Goal: Task Accomplishment & Management: Use online tool/utility

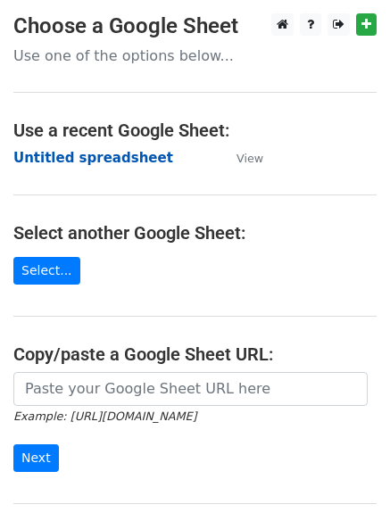
click at [66, 164] on strong "Untitled spreadsheet" at bounding box center [93, 158] width 160 height 16
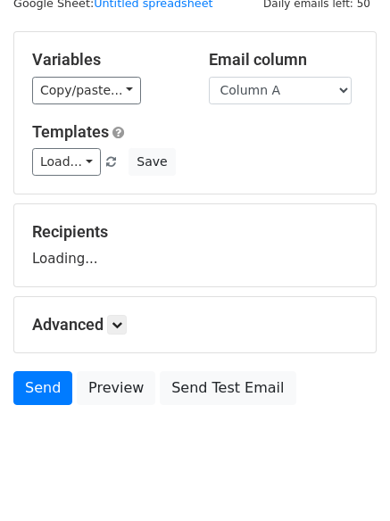
scroll to position [101, 0]
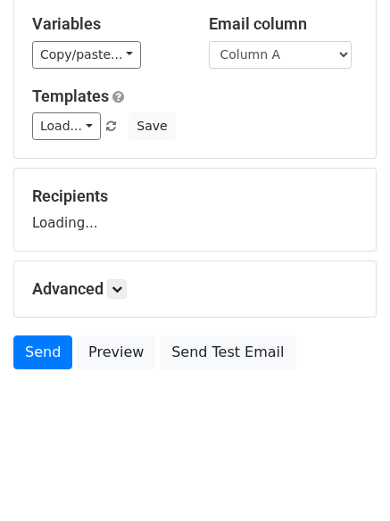
click at [134, 294] on h5 "Advanced" at bounding box center [195, 289] width 326 height 20
click at [132, 291] on h5 "Advanced" at bounding box center [195, 289] width 326 height 20
click at [122, 286] on icon at bounding box center [117, 289] width 11 height 11
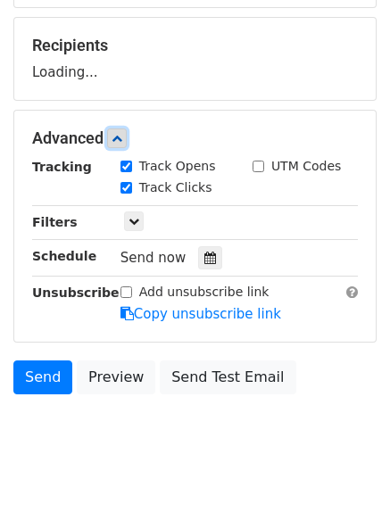
scroll to position [276, 0]
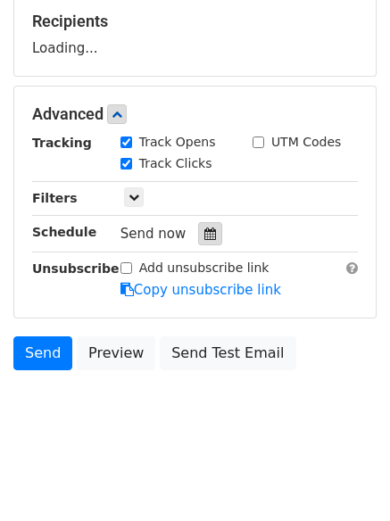
click at [204, 232] on icon at bounding box center [210, 233] width 12 height 12
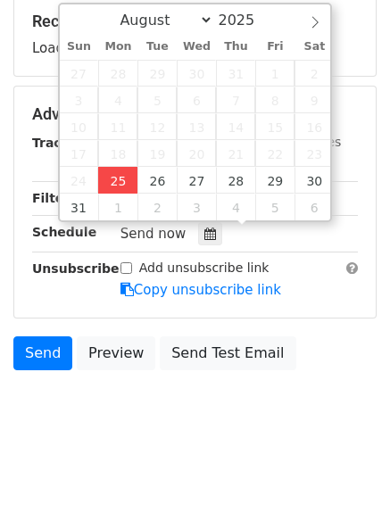
type input "2025-08-25 12:34"
type input "34"
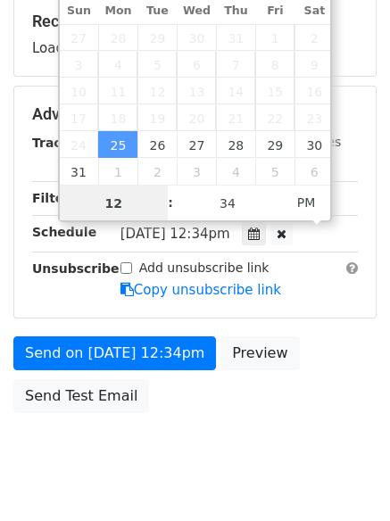
scroll to position [1, 0]
type input "4"
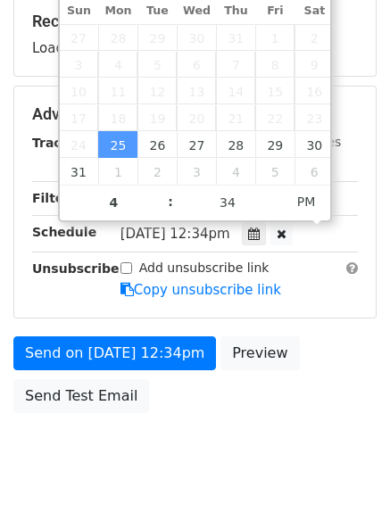
type input "2025-08-25 16:34"
click at [207, 455] on body "New Campaign Daily emails left: 50 Google Sheet: Untitled spreadsheet Variables…" at bounding box center [195, 116] width 390 height 756
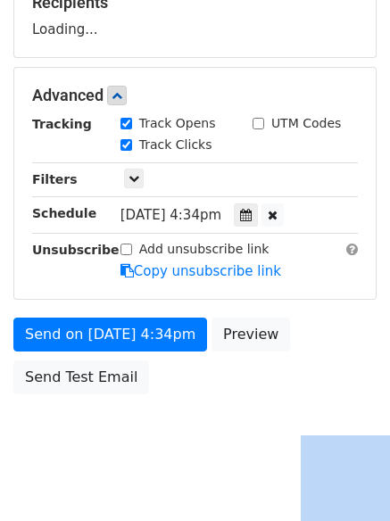
scroll to position [308, 0]
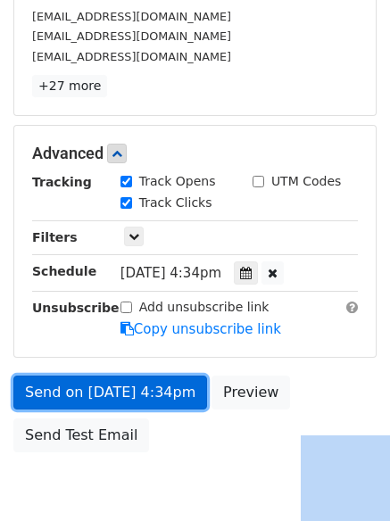
click at [136, 386] on link "Send on Aug 25 at 4:34pm" at bounding box center [110, 393] width 194 height 34
click at [132, 390] on link "Send on Aug 25 at 4:34pm" at bounding box center [110, 393] width 194 height 34
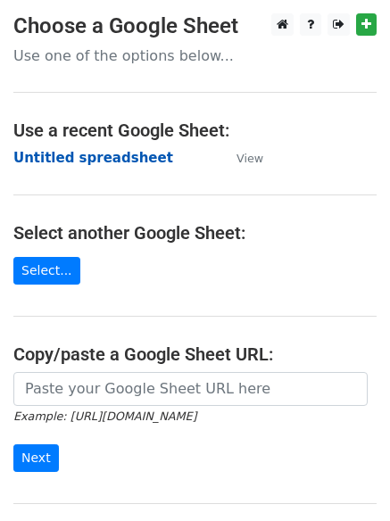
click at [53, 157] on strong "Untitled spreadsheet" at bounding box center [93, 158] width 160 height 16
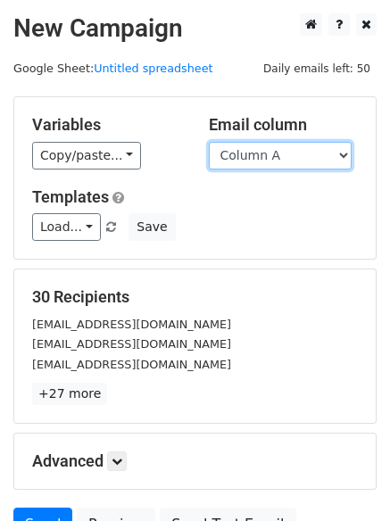
click at [269, 159] on select "Column A Column B Column C" at bounding box center [280, 156] width 143 height 28
select select "Column B"
click at [209, 142] on select "Column A Column B Column C" at bounding box center [280, 156] width 143 height 28
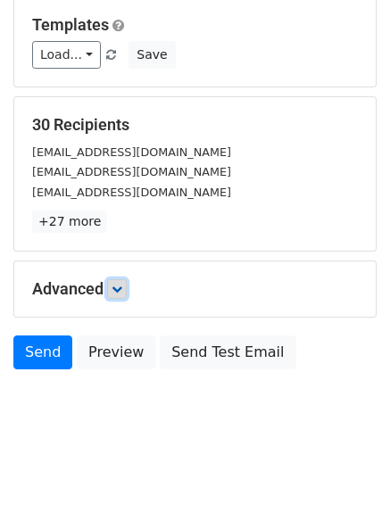
click at [122, 287] on icon at bounding box center [117, 289] width 11 height 11
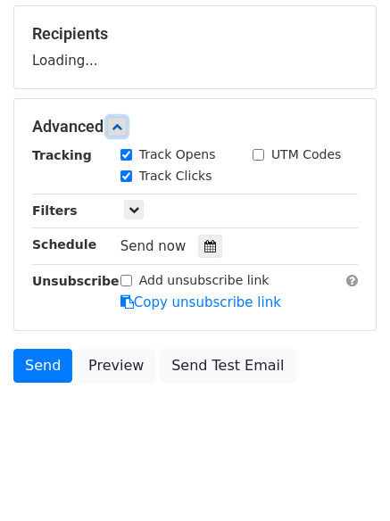
scroll to position [265, 0]
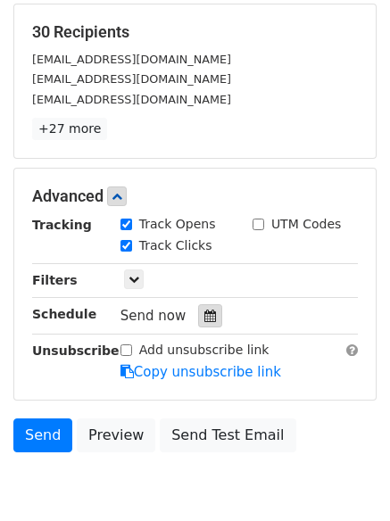
drag, startPoint x: 202, startPoint y: 307, endPoint x: 192, endPoint y: 316, distance: 13.3
click at [203, 308] on div at bounding box center [210, 315] width 24 height 23
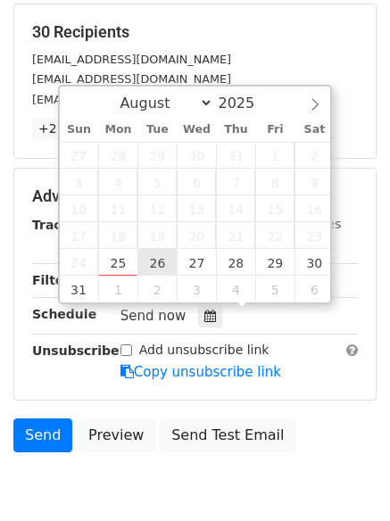
type input "2025-08-26 12:00"
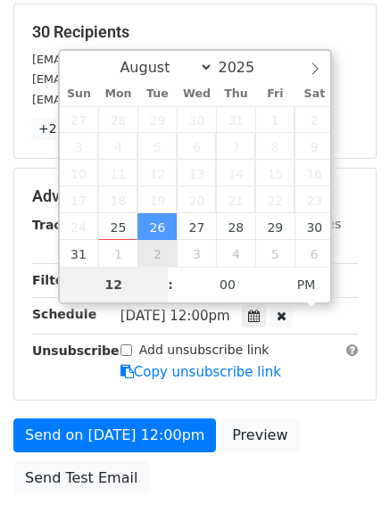
type input "5"
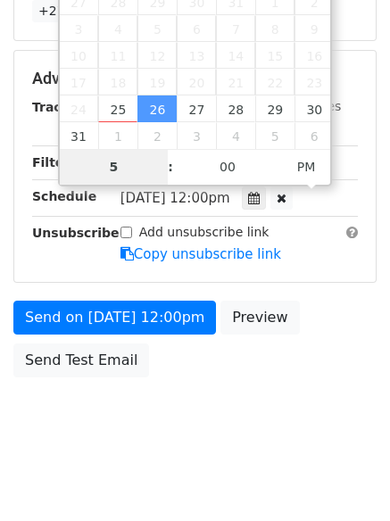
scroll to position [390, 0]
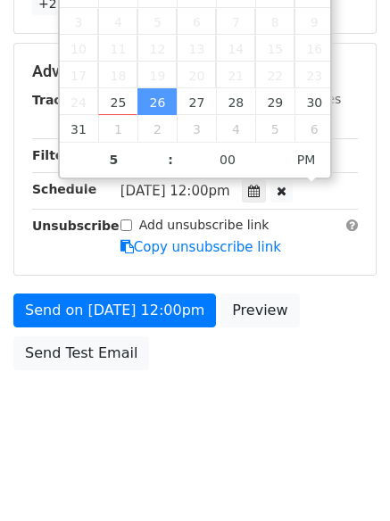
type input "2025-08-26 17:00"
click at [190, 484] on html "New Campaign Daily emails left: 50 Google Sheet: Untitled spreadsheet Variables…" at bounding box center [195, 66] width 390 height 912
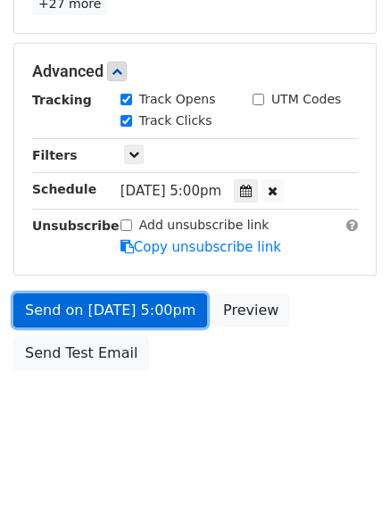
click at [134, 305] on link "Send on Aug 26 at 5:00pm" at bounding box center [110, 311] width 194 height 34
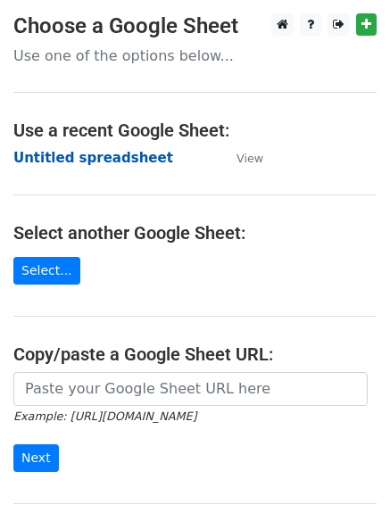
click at [58, 156] on strong "Untitled spreadsheet" at bounding box center [93, 158] width 160 height 16
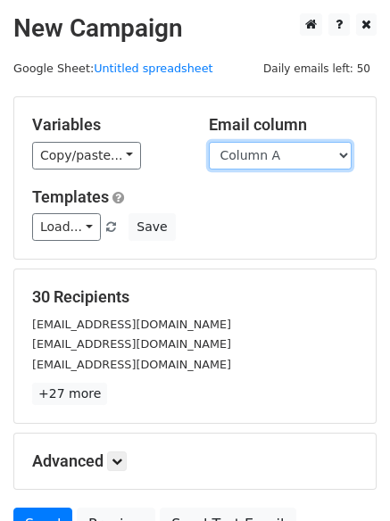
drag, startPoint x: 0, startPoint y: 0, endPoint x: 277, endPoint y: 164, distance: 321.6
click at [277, 164] on select "Column A Column B Column C" at bounding box center [280, 156] width 143 height 28
select select "Column C"
click at [209, 142] on select "Column A Column B Column C" at bounding box center [280, 156] width 143 height 28
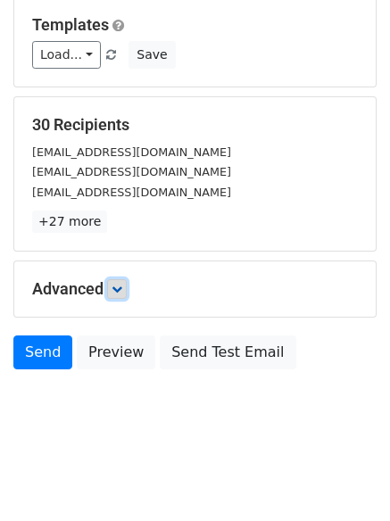
drag, startPoint x: 128, startPoint y: 285, endPoint x: 186, endPoint y: 297, distance: 59.3
click at [127, 284] on link at bounding box center [117, 289] width 20 height 20
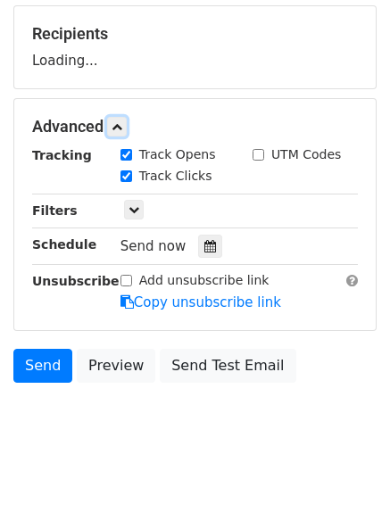
scroll to position [264, 0]
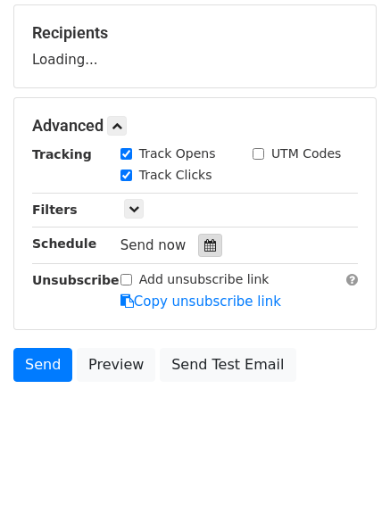
click at [211, 242] on div at bounding box center [210, 245] width 24 height 23
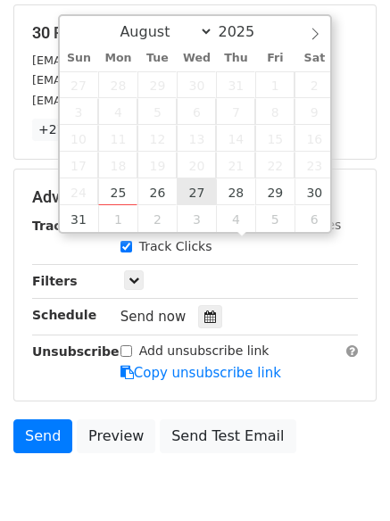
type input "2025-08-27 12:00"
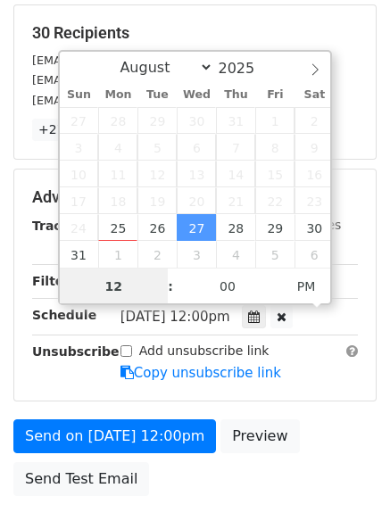
scroll to position [1, 0]
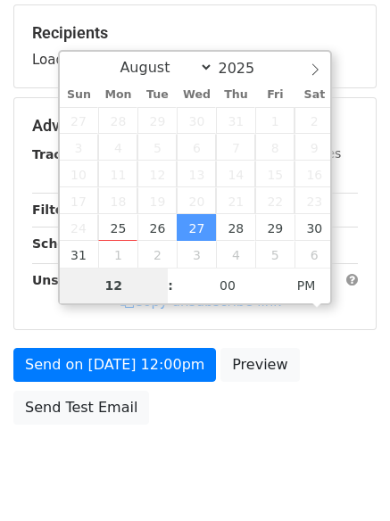
type input "6"
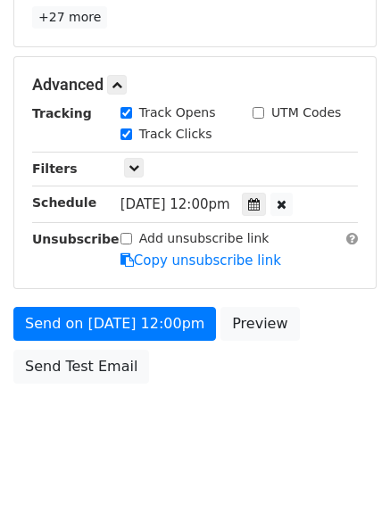
scroll to position [739, 0]
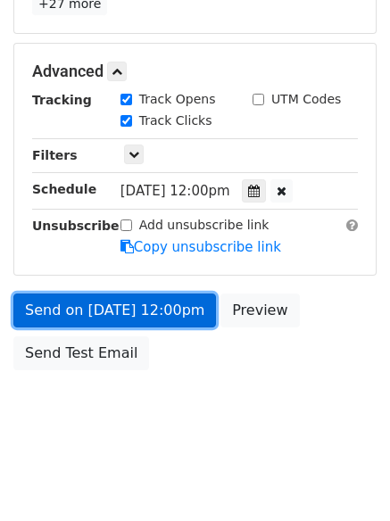
type input "2025-08-27 18:00"
click at [124, 306] on link "Send on Aug 27 at 12:00pm" at bounding box center [114, 311] width 203 height 34
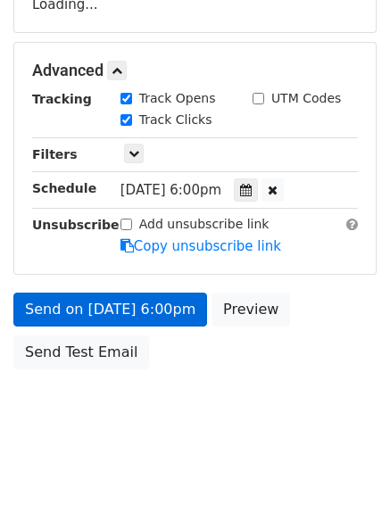
scroll to position [318, 0]
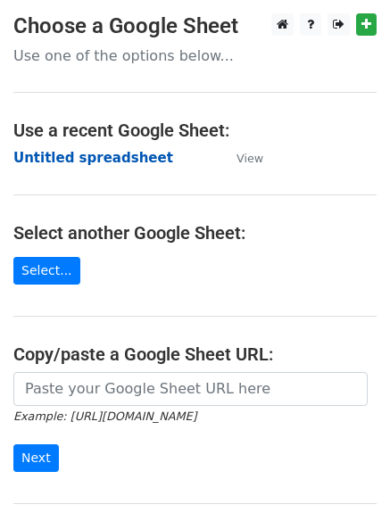
click at [70, 163] on strong "Untitled spreadsheet" at bounding box center [93, 158] width 160 height 16
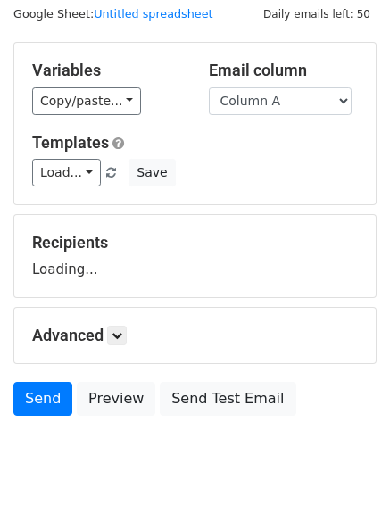
scroll to position [101, 0]
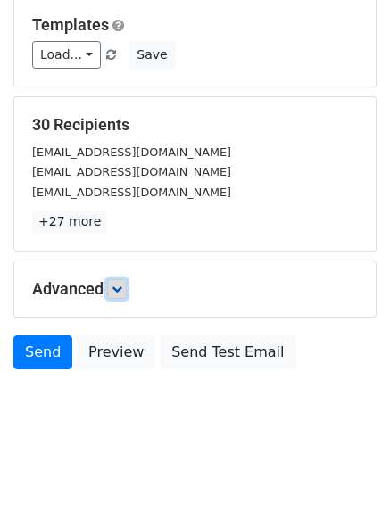
click at [117, 292] on icon at bounding box center [117, 289] width 11 height 11
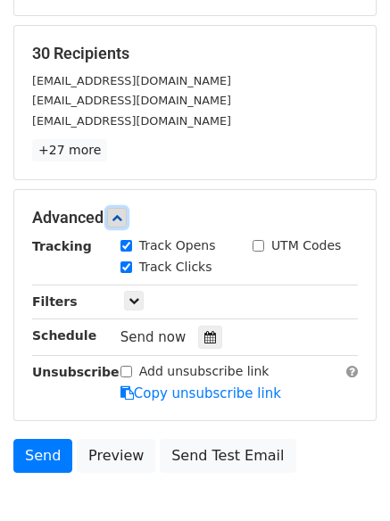
scroll to position [338, 0]
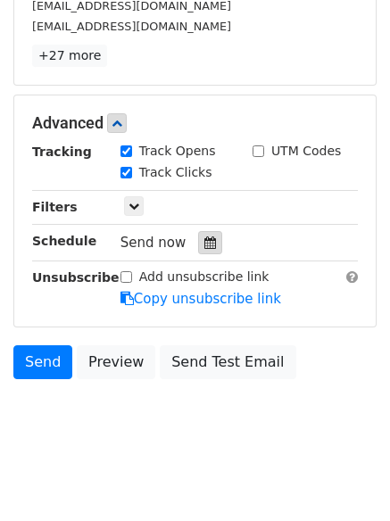
drag, startPoint x: 206, startPoint y: 246, endPoint x: 197, endPoint y: 244, distance: 9.3
click at [204, 244] on icon at bounding box center [210, 242] width 12 height 12
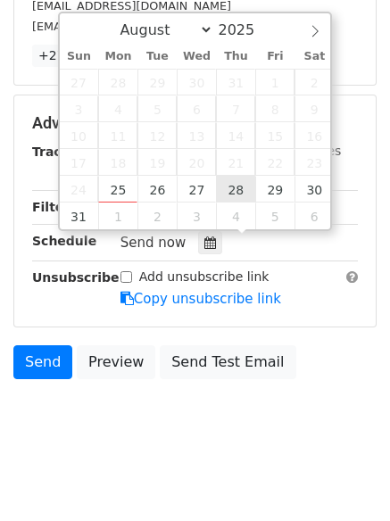
type input "2025-08-28 12:00"
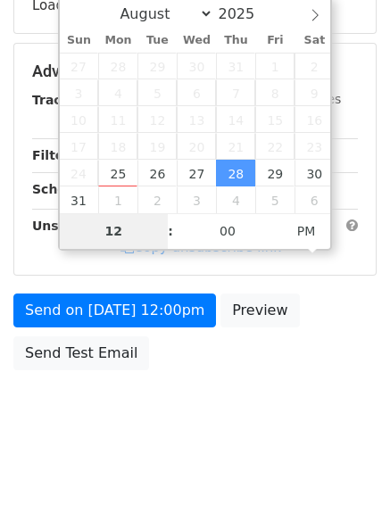
type input "7"
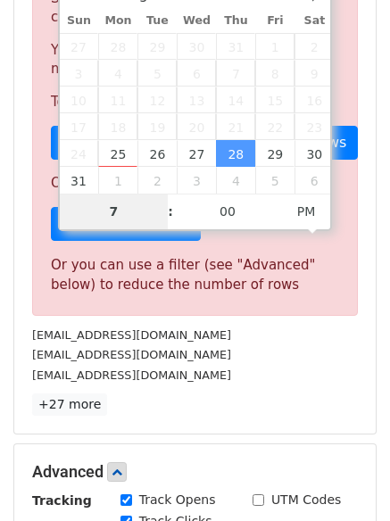
scroll to position [739, 0]
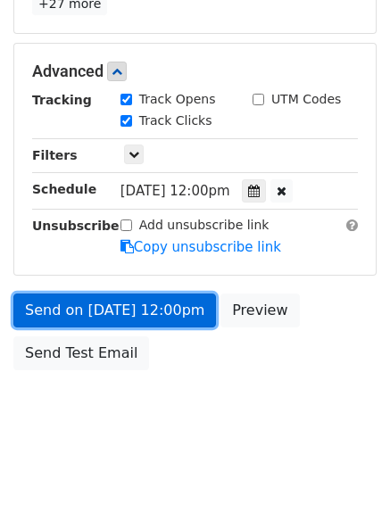
type input "2025-08-28 19:00"
click at [142, 314] on link "Send on Aug 28 at 12:00pm" at bounding box center [114, 311] width 203 height 34
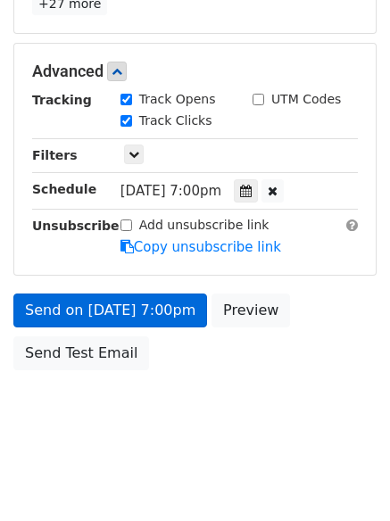
scroll to position [318, 0]
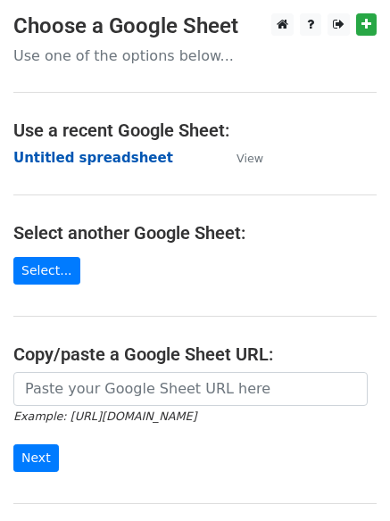
click at [56, 153] on strong "Untitled spreadsheet" at bounding box center [93, 158] width 160 height 16
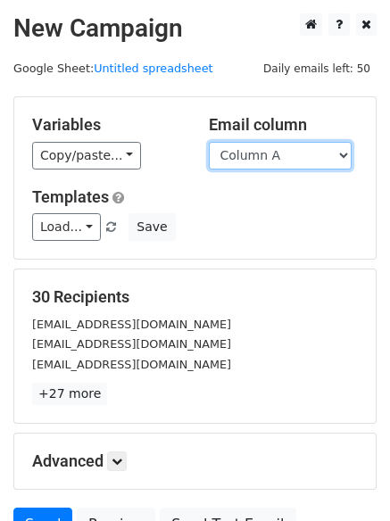
drag, startPoint x: 312, startPoint y: 157, endPoint x: 317, endPoint y: 168, distance: 11.6
click at [312, 157] on select "Column A Column B Column C" at bounding box center [280, 156] width 143 height 28
select select "Column B"
click at [209, 142] on select "Column A Column B Column C" at bounding box center [280, 156] width 143 height 28
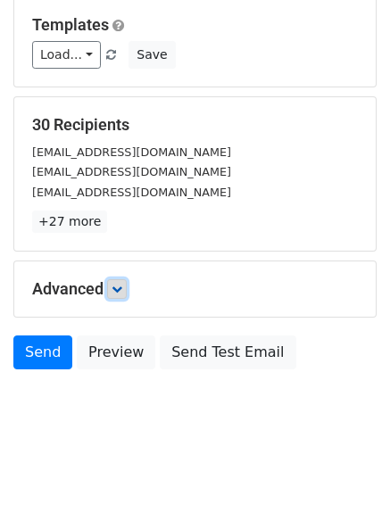
click at [120, 282] on link at bounding box center [117, 289] width 20 height 20
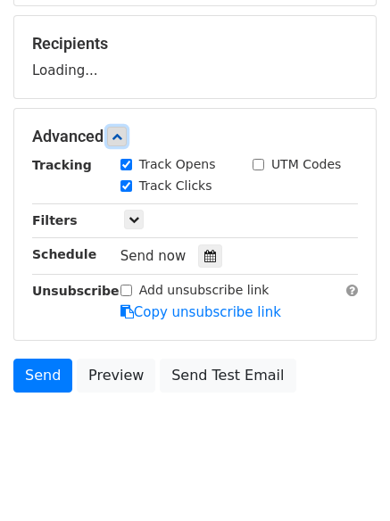
scroll to position [255, 0]
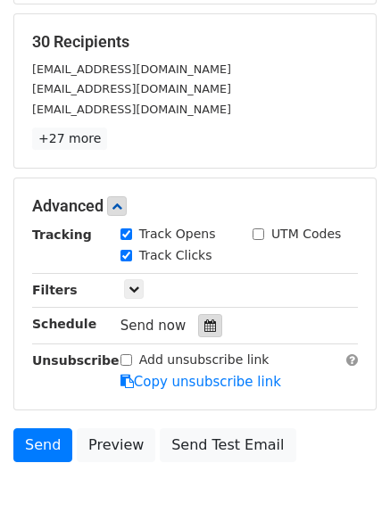
click at [204, 327] on icon at bounding box center [210, 325] width 12 height 12
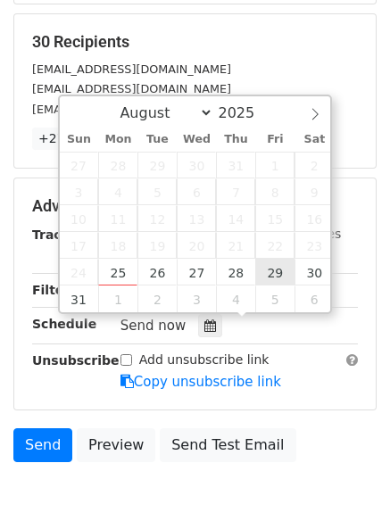
type input "2025-08-29 12:00"
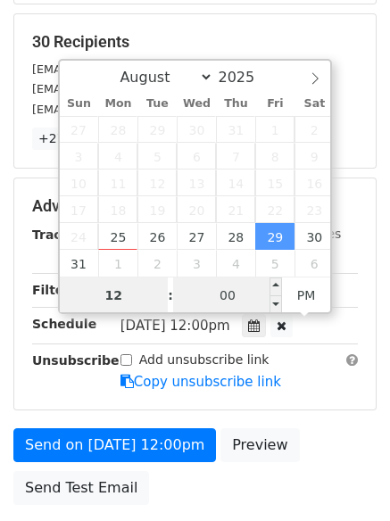
scroll to position [1, 0]
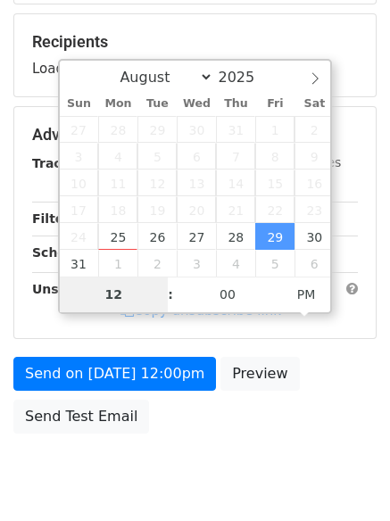
type input "8"
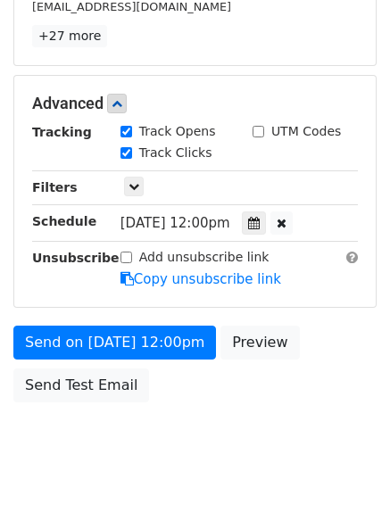
scroll to position [739, 0]
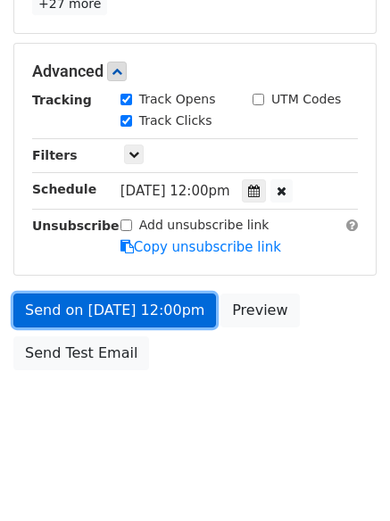
type input "2025-08-29 20:00"
click at [145, 317] on link "Send on Aug 29 at 12:00pm" at bounding box center [114, 311] width 203 height 34
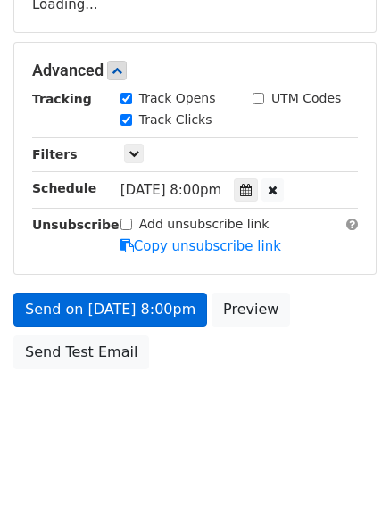
scroll to position [318, 0]
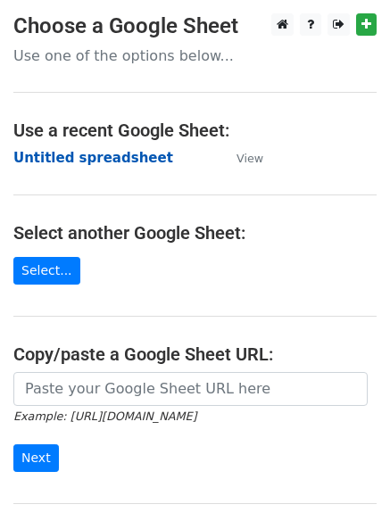
click at [61, 164] on strong "Untitled spreadsheet" at bounding box center [93, 158] width 160 height 16
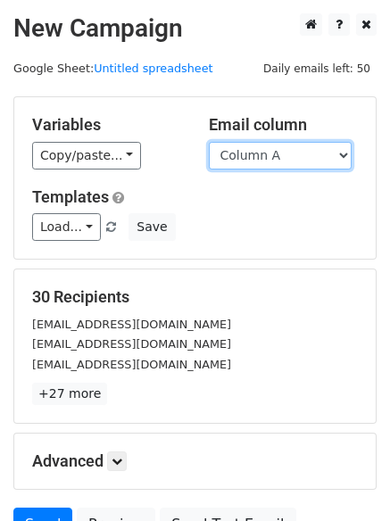
click at [261, 153] on select "Column A Column B Column C" at bounding box center [280, 156] width 143 height 28
select select "Column C"
click at [209, 142] on select "Column A Column B Column C" at bounding box center [280, 156] width 143 height 28
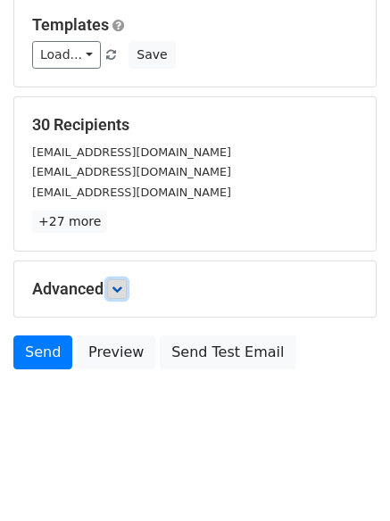
click at [119, 285] on icon at bounding box center [117, 289] width 11 height 11
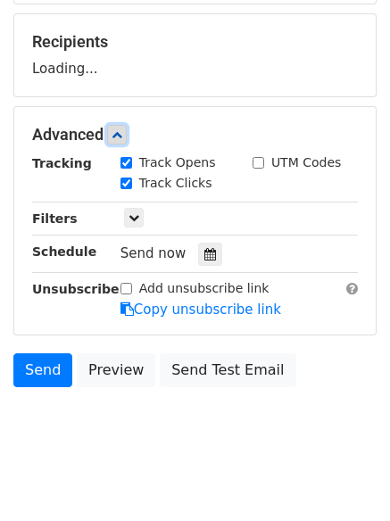
scroll to position [256, 0]
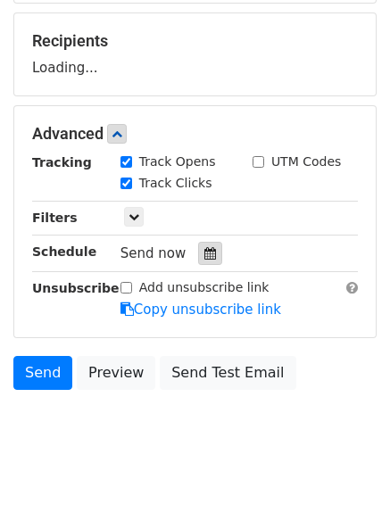
click at [204, 259] on icon at bounding box center [210, 253] width 12 height 12
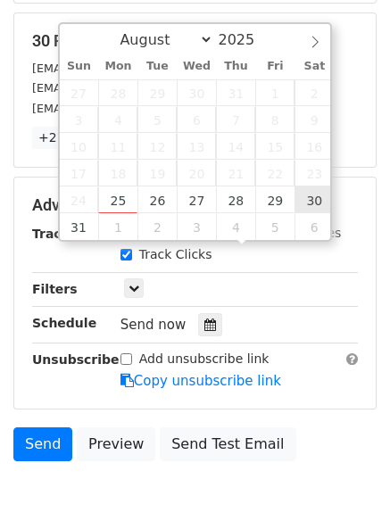
type input "[DATE] 12:00"
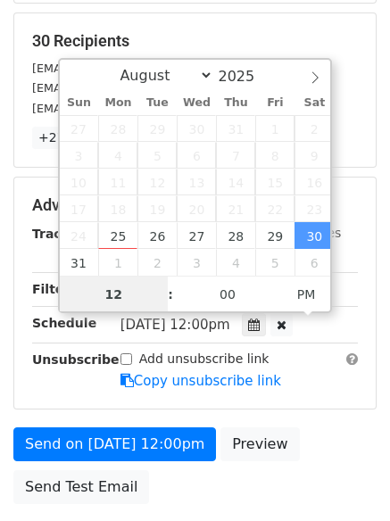
scroll to position [1, 0]
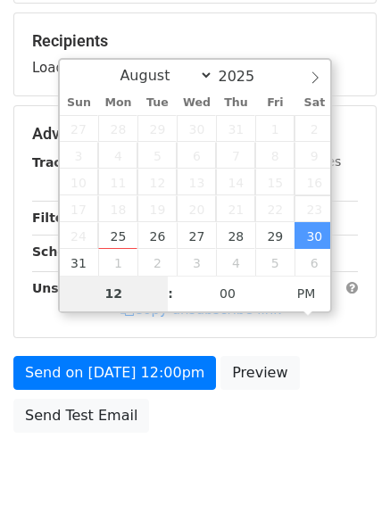
type input "9"
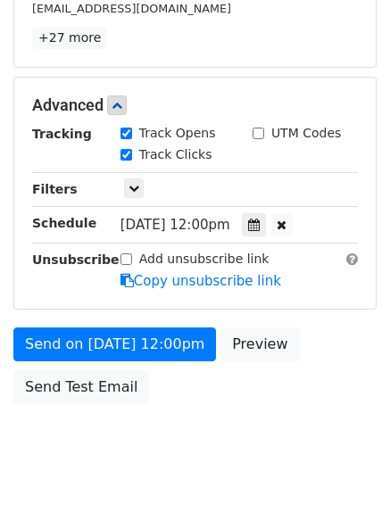
scroll to position [739, 0]
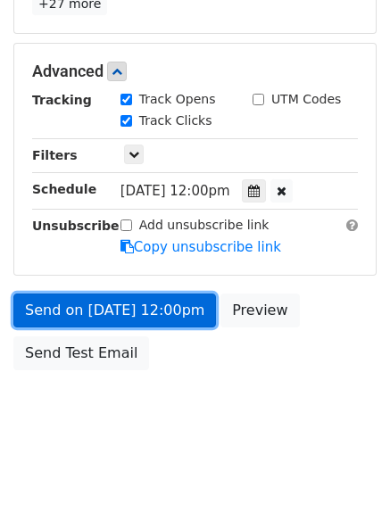
type input "[DATE] 21:00"
click at [137, 295] on link "Send on [DATE] 12:00pm" at bounding box center [114, 311] width 203 height 34
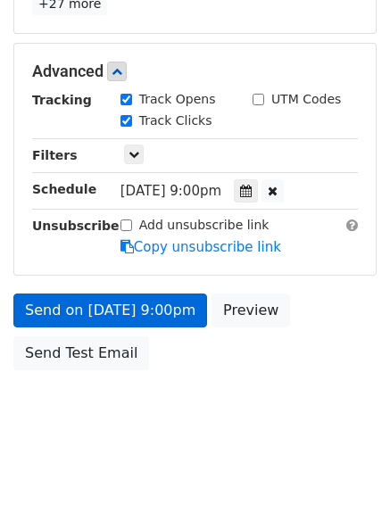
scroll to position [318, 0]
